Goal: Transaction & Acquisition: Download file/media

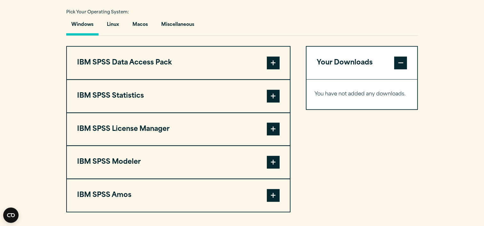
scroll to position [488, 0]
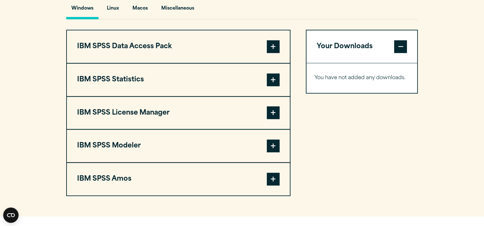
click at [272, 78] on span at bounding box center [273, 80] width 13 height 13
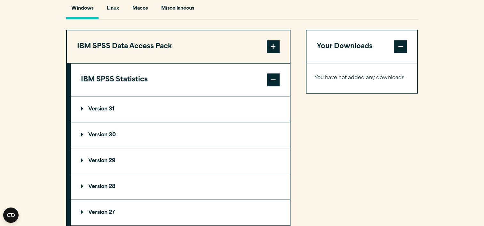
click at [106, 109] on p "Version 31" at bounding box center [98, 109] width 34 height 5
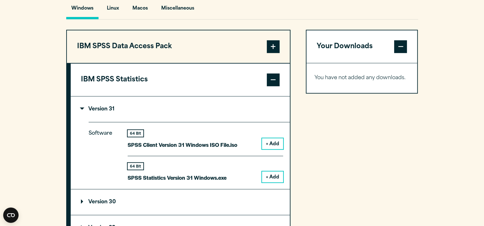
click at [273, 176] on button "+ Add" at bounding box center [272, 177] width 21 height 11
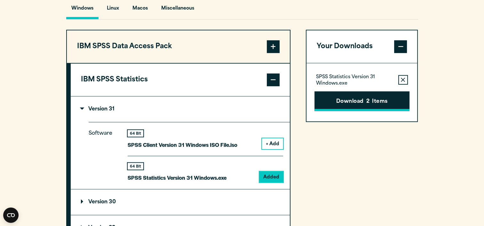
click at [342, 99] on button "Download 2 Items" at bounding box center [361, 101] width 95 height 20
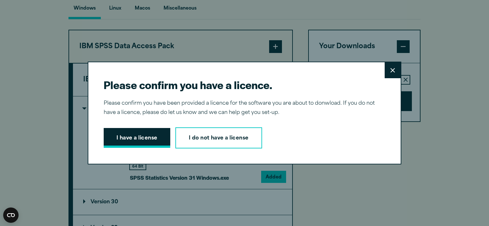
click at [138, 140] on button "I have a license" at bounding box center [137, 138] width 67 height 20
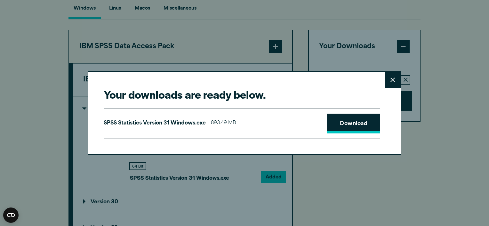
click at [343, 122] on link "Download" at bounding box center [353, 124] width 53 height 20
click at [348, 124] on link "Download" at bounding box center [353, 124] width 53 height 20
drag, startPoint x: 392, startPoint y: 78, endPoint x: 349, endPoint y: 81, distance: 42.9
click at [349, 81] on div "Your downloads are ready below. Close SPSS Statistics Version 31 Windows.exe 89…" at bounding box center [244, 112] width 313 height 83
click at [387, 79] on button "Close" at bounding box center [392, 80] width 16 height 16
